Goal: Task Accomplishment & Management: Manage account settings

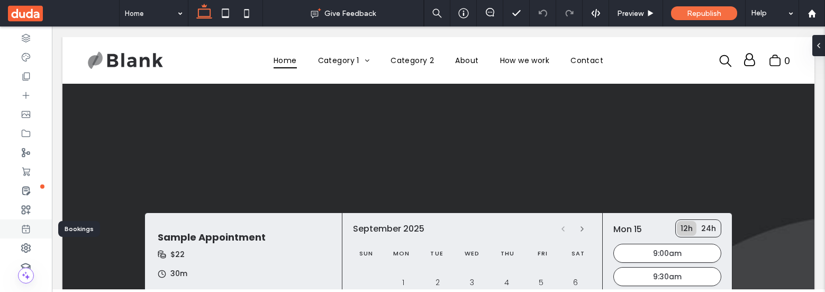
click at [29, 230] on icon at bounding box center [26, 228] width 11 height 11
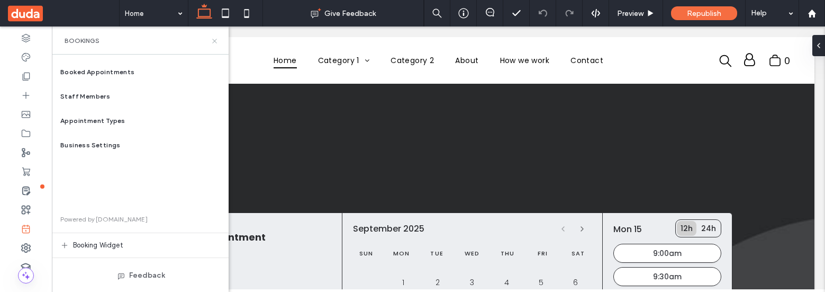
click at [214, 38] on icon at bounding box center [215, 41] width 8 height 8
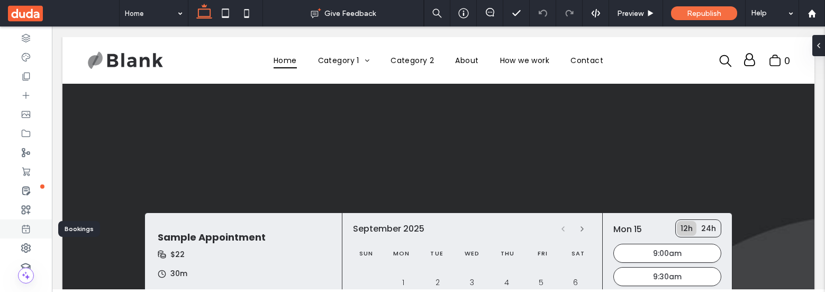
click at [26, 223] on icon at bounding box center [26, 228] width 11 height 11
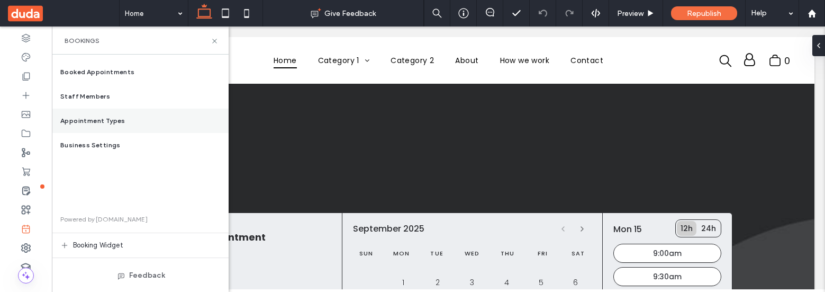
click at [124, 119] on div "Appointment Types" at bounding box center [140, 121] width 177 height 24
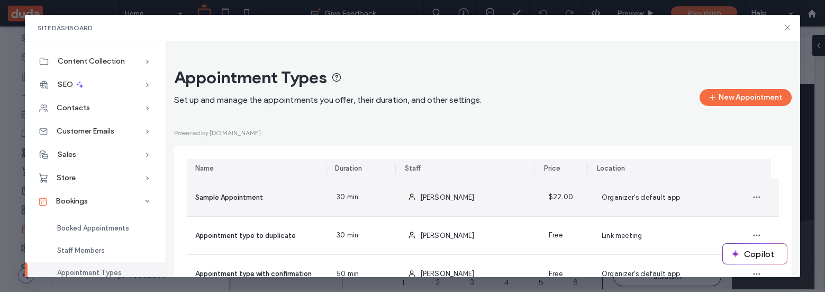
click at [443, 198] on span "[PERSON_NAME]" at bounding box center [447, 197] width 55 height 8
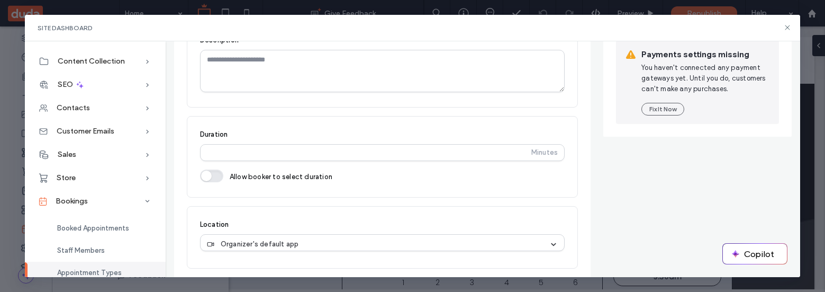
scroll to position [226, 0]
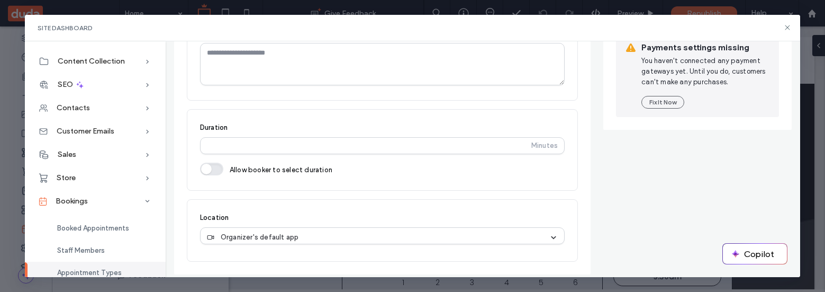
click at [240, 168] on label "Allow booker to select duration" at bounding box center [281, 170] width 103 height 11
click at [210, 163] on button "button" at bounding box center [211, 169] width 23 height 13
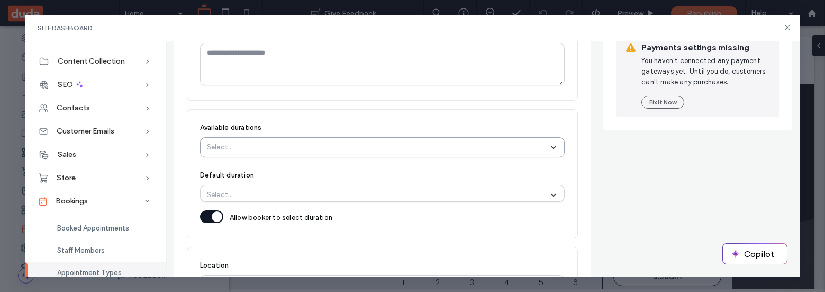
click at [276, 147] on div "Select..." at bounding box center [378, 147] width 342 height 11
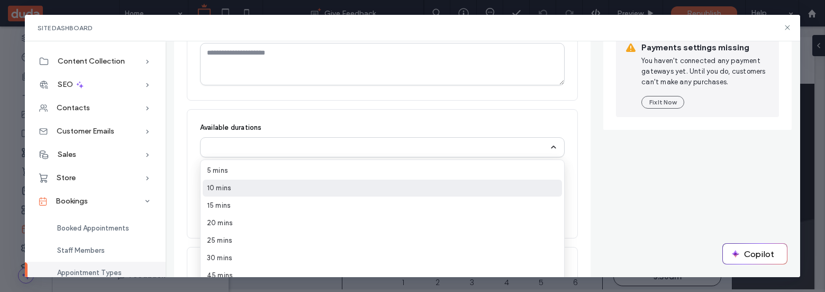
click at [266, 185] on div "10 mins" at bounding box center [382, 187] width 359 height 17
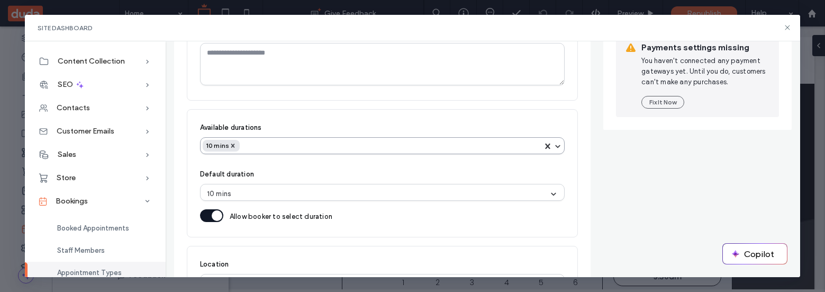
click at [293, 149] on div "10 mins" at bounding box center [373, 146] width 340 height 12
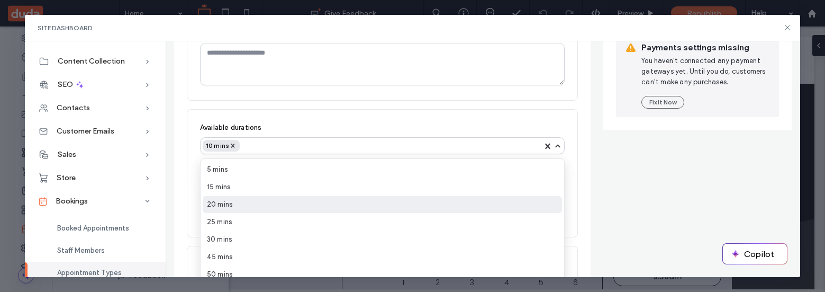
click at [281, 197] on div "20 mins" at bounding box center [382, 204] width 359 height 17
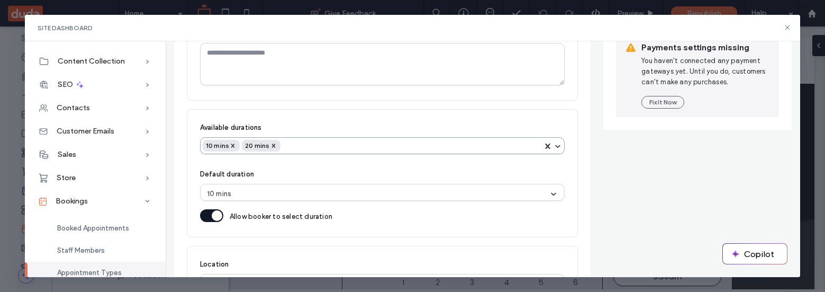
click at [315, 147] on div "10 mins 20 mins" at bounding box center [373, 146] width 340 height 12
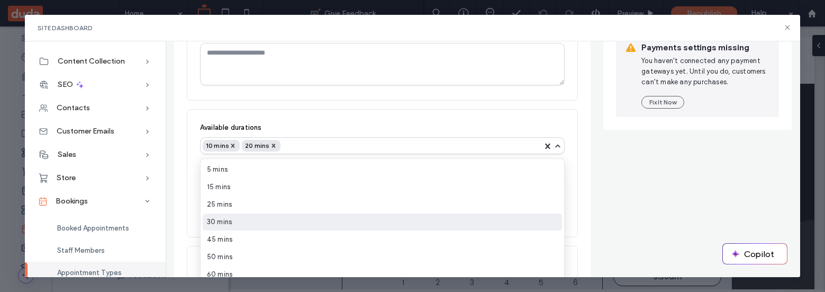
click at [304, 229] on div "30 mins" at bounding box center [382, 221] width 359 height 17
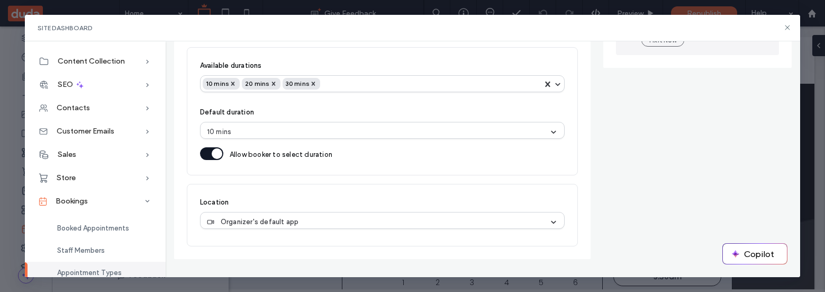
scroll to position [0, 0]
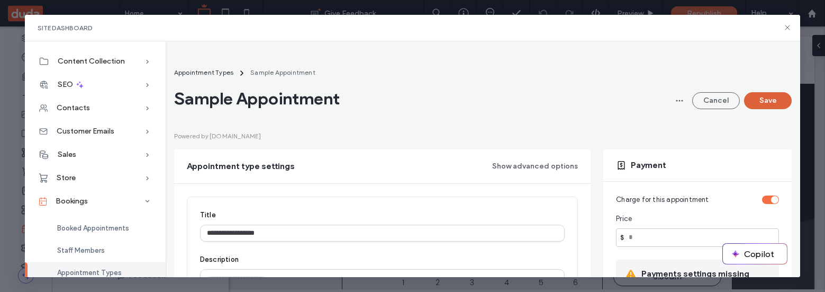
click at [760, 102] on button "Save" at bounding box center [768, 100] width 48 height 17
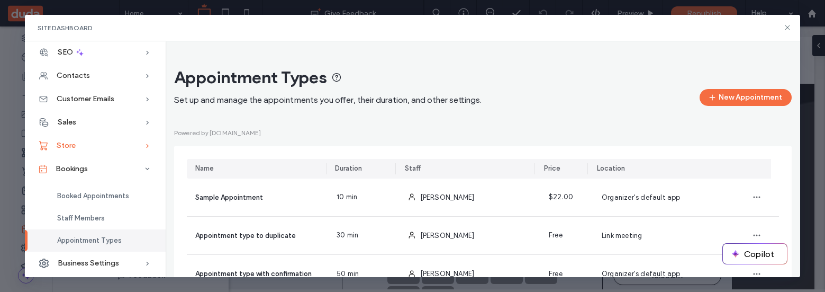
scroll to position [35, 0]
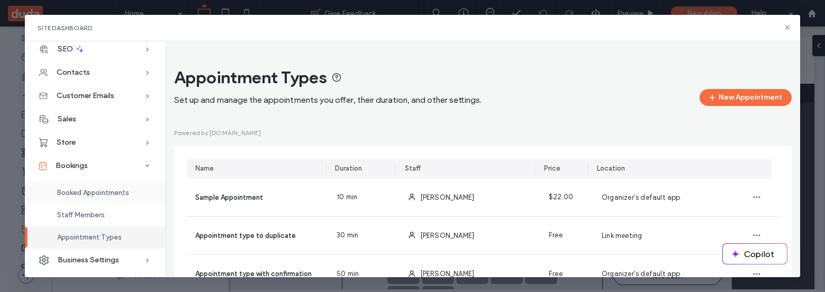
click at [88, 194] on span "Booked Appointments" at bounding box center [93, 192] width 72 height 8
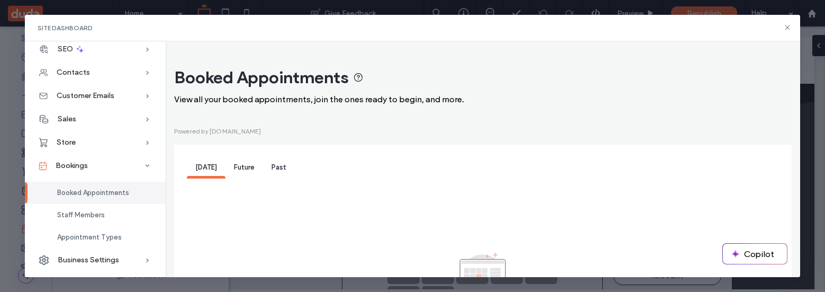
click at [245, 170] on span "Future" at bounding box center [244, 167] width 21 height 8
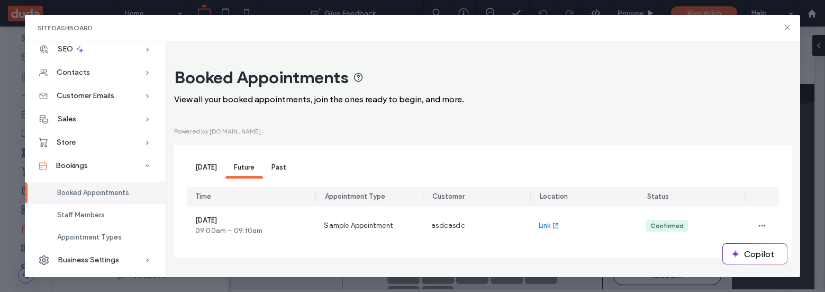
click at [281, 170] on span "Past" at bounding box center [279, 167] width 15 height 8
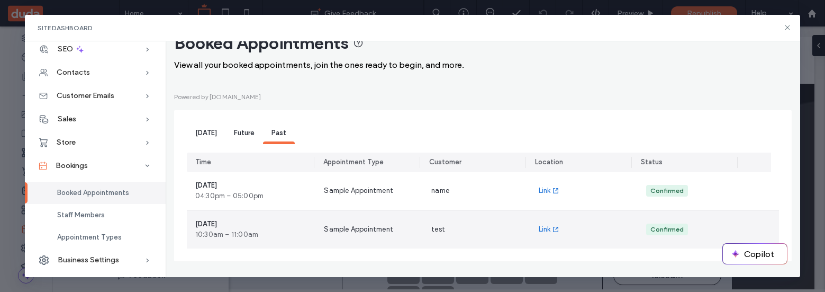
scroll to position [34, 0]
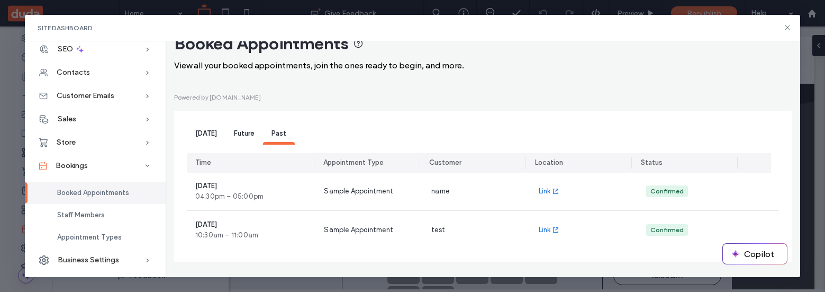
click at [238, 131] on span "Future" at bounding box center [244, 133] width 21 height 8
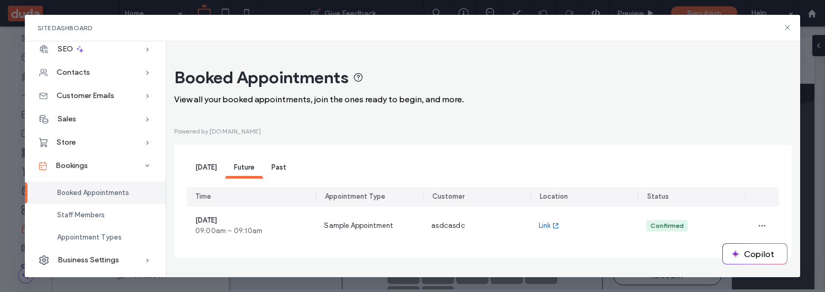
scroll to position [0, 0]
click at [205, 169] on span "[DATE]" at bounding box center [206, 167] width 22 height 8
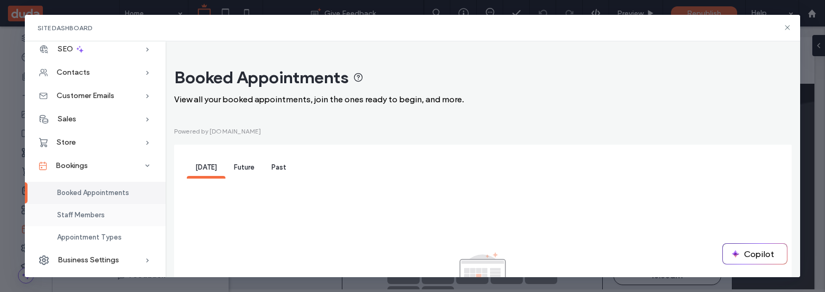
click at [112, 217] on div "Staff Members" at bounding box center [95, 215] width 141 height 22
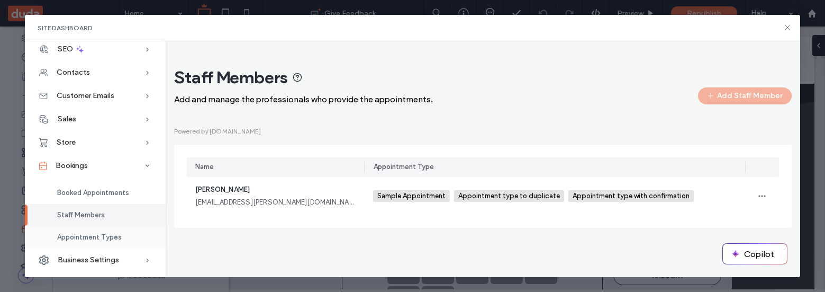
click at [105, 233] on span "Appointment Types" at bounding box center [89, 237] width 65 height 8
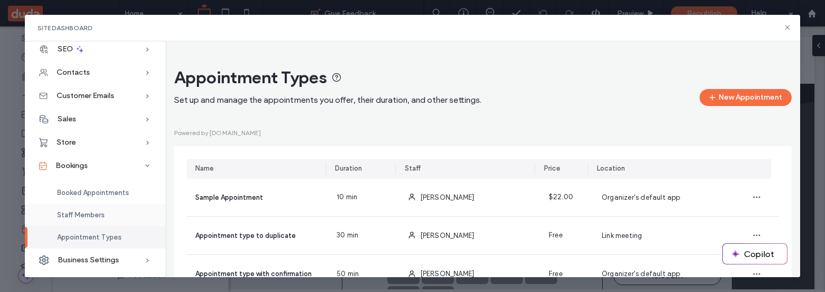
click at [102, 205] on div "Staff Members" at bounding box center [95, 215] width 141 height 22
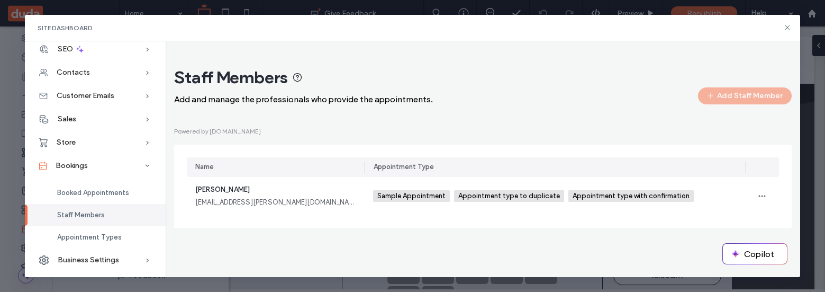
click at [111, 180] on div "Booked Appointments Staff Members Appointment Types" at bounding box center [95, 212] width 141 height 71
click at [789, 30] on icon at bounding box center [787, 27] width 8 height 8
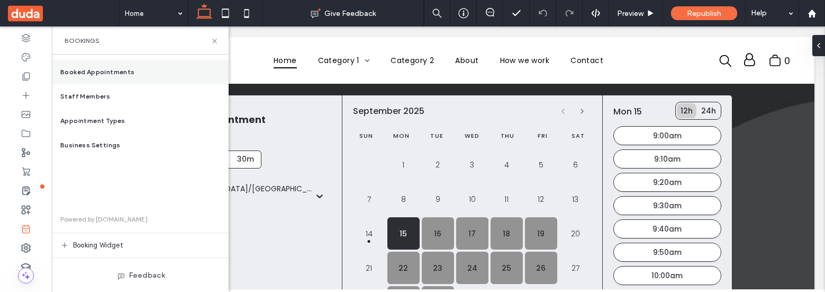
click at [123, 77] on div "Booked Appointments" at bounding box center [140, 72] width 177 height 24
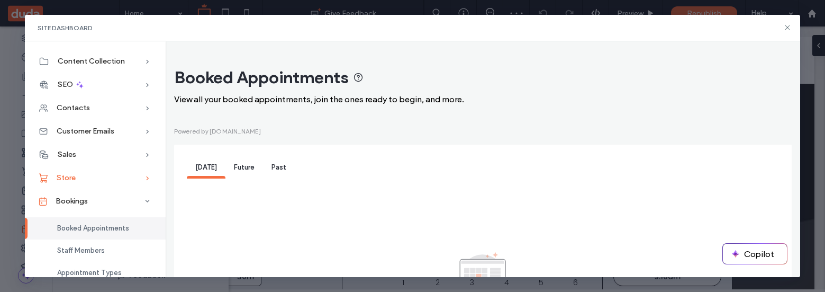
click at [74, 182] on span "Store" at bounding box center [66, 177] width 19 height 9
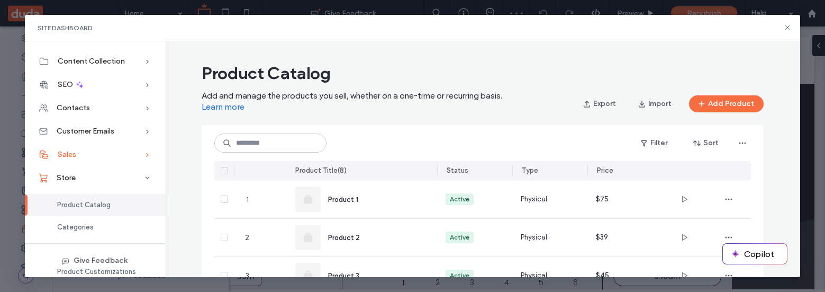
click at [83, 154] on div "Sales" at bounding box center [95, 154] width 141 height 23
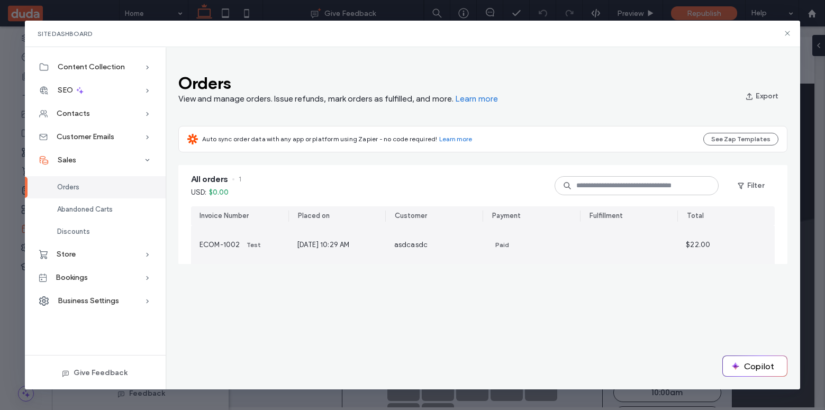
click at [542, 242] on div "Paid" at bounding box center [531, 245] width 80 height 12
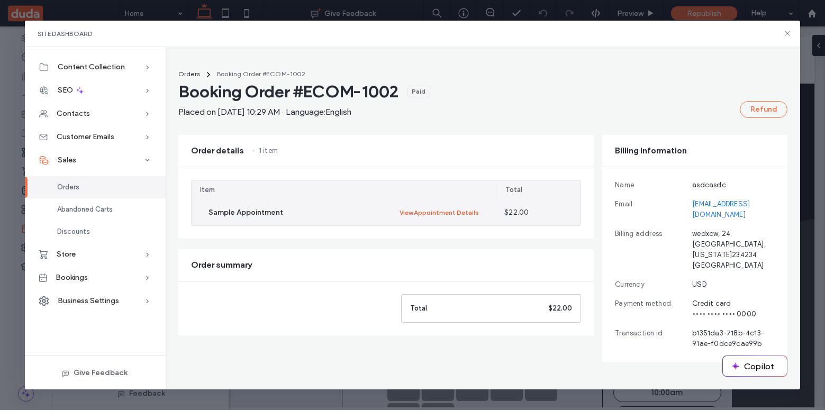
click at [453, 211] on button "View Appointment Details" at bounding box center [439, 212] width 79 height 13
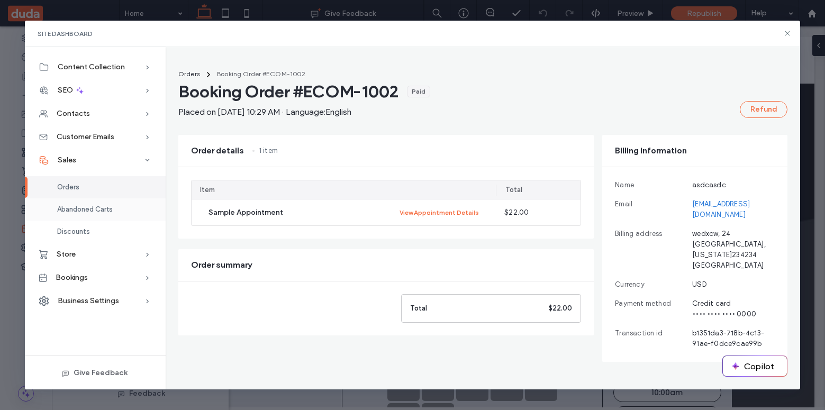
click at [91, 211] on span "Abandoned Carts" at bounding box center [85, 209] width 56 height 8
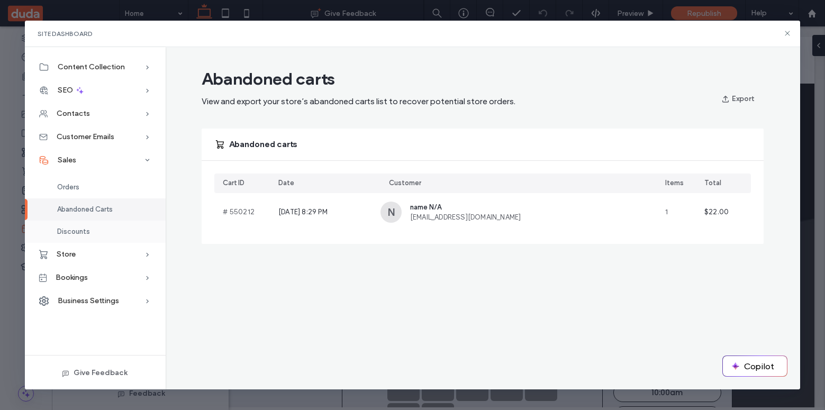
click at [84, 231] on span "Discounts" at bounding box center [73, 232] width 33 height 8
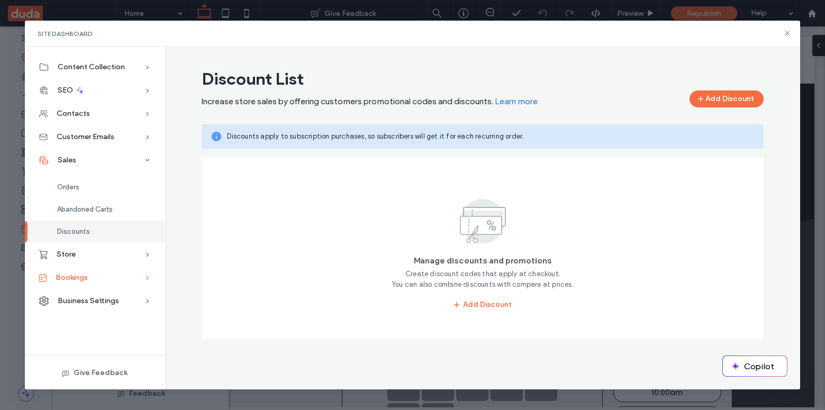
click at [92, 280] on div "Bookings" at bounding box center [95, 277] width 141 height 23
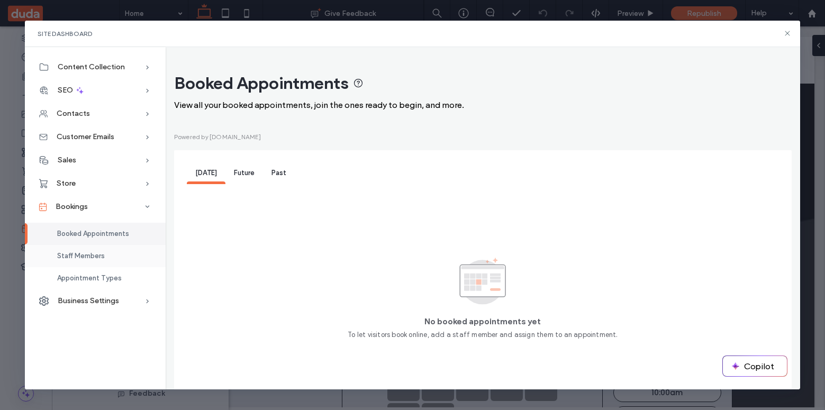
click at [105, 255] on div "Staff Members" at bounding box center [95, 256] width 141 height 22
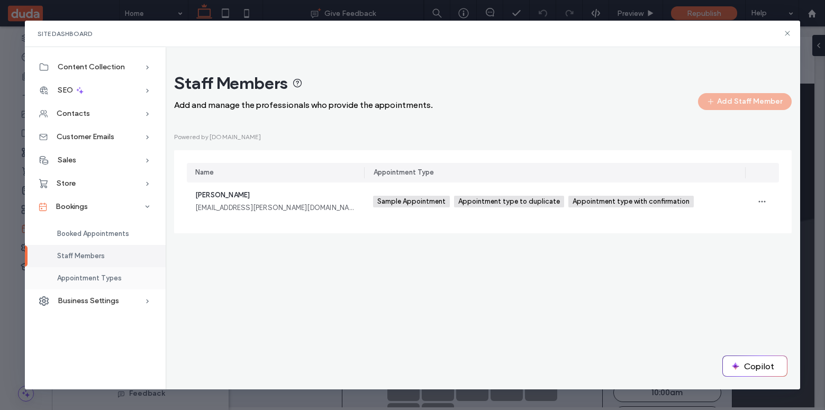
click at [102, 269] on div "Appointment Types" at bounding box center [95, 278] width 141 height 22
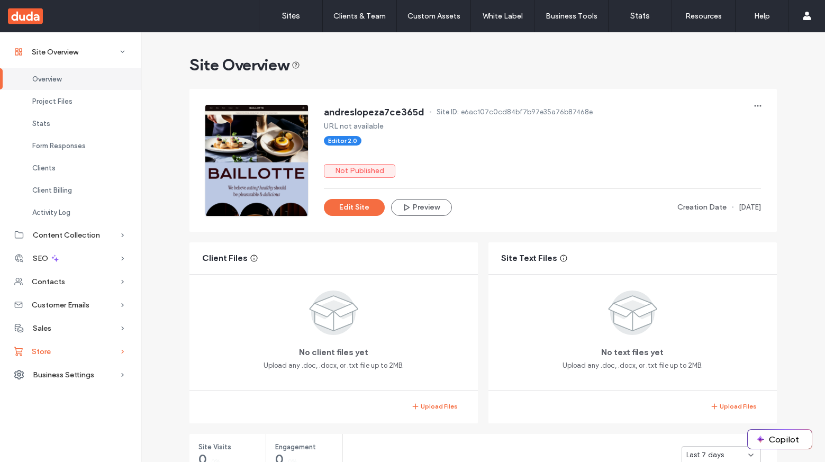
click at [70, 351] on div "Store" at bounding box center [70, 351] width 141 height 23
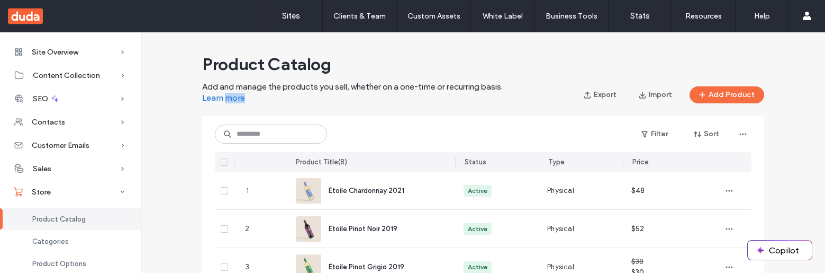
click at [231, 98] on link "Learn more" at bounding box center [223, 98] width 43 height 11
click at [233, 100] on link "Learn more" at bounding box center [223, 98] width 43 height 11
